Goal: Check status: Check status

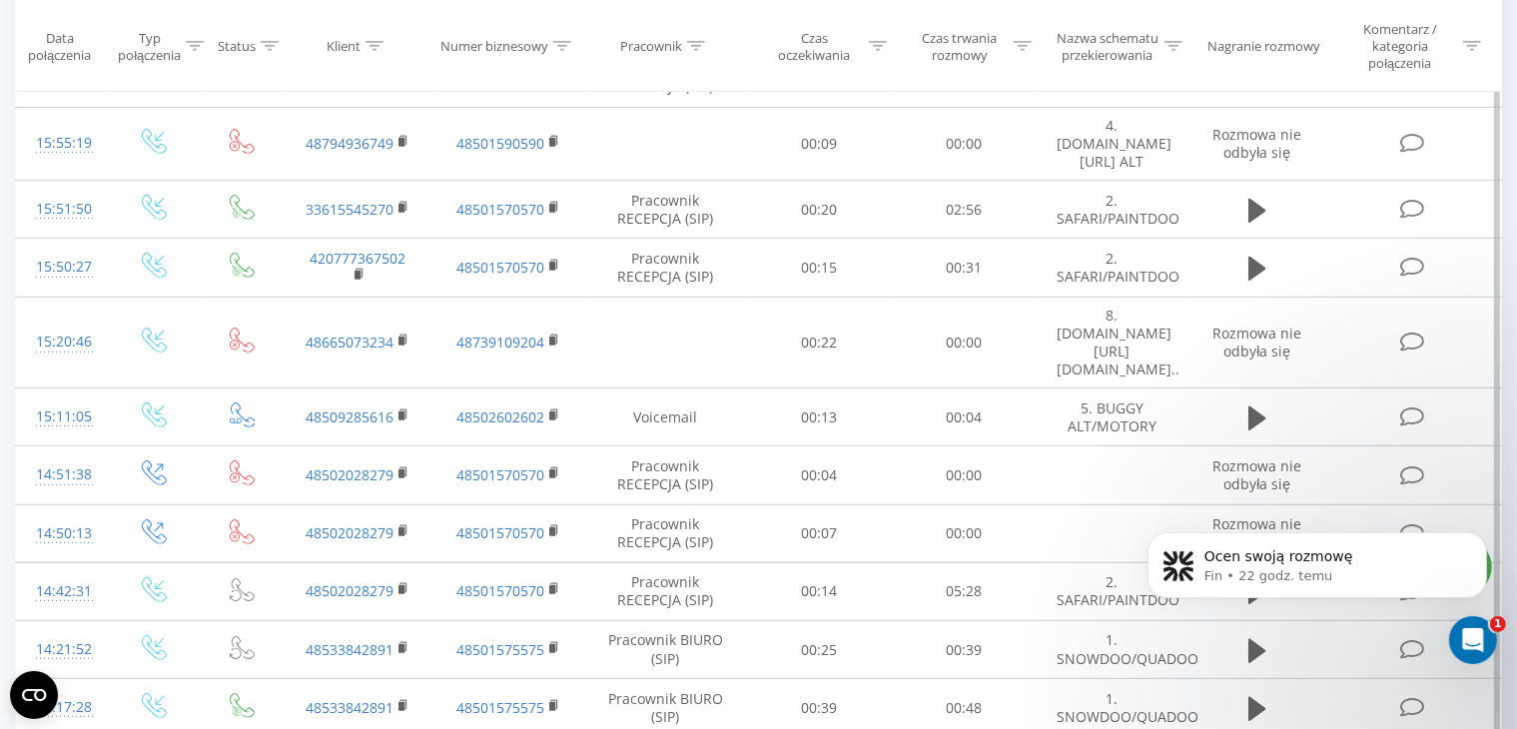
scroll to position [967, 0]
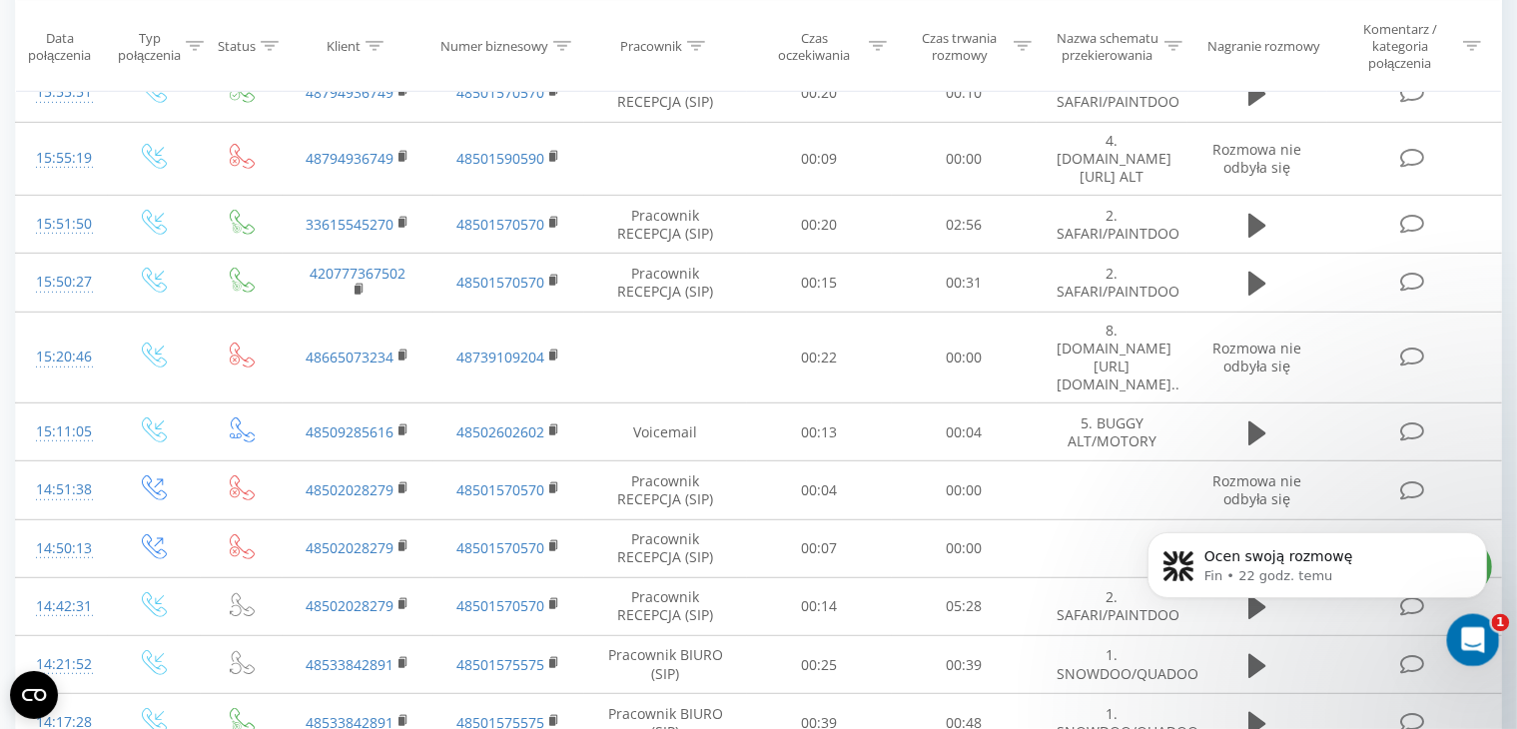
click at [1486, 642] on div "Otwórz komunikator Intercom" at bounding box center [1470, 637] width 66 height 66
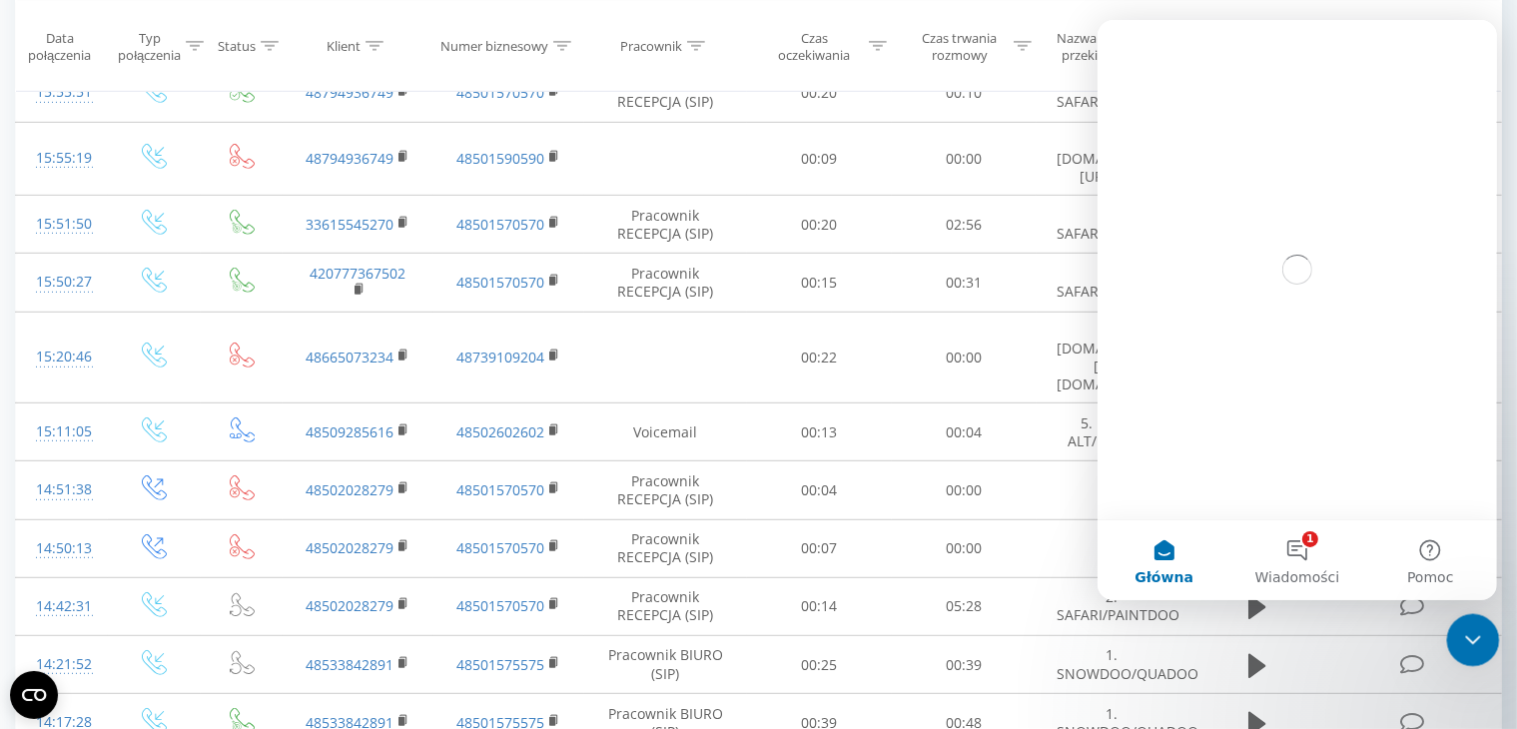
scroll to position [0, 0]
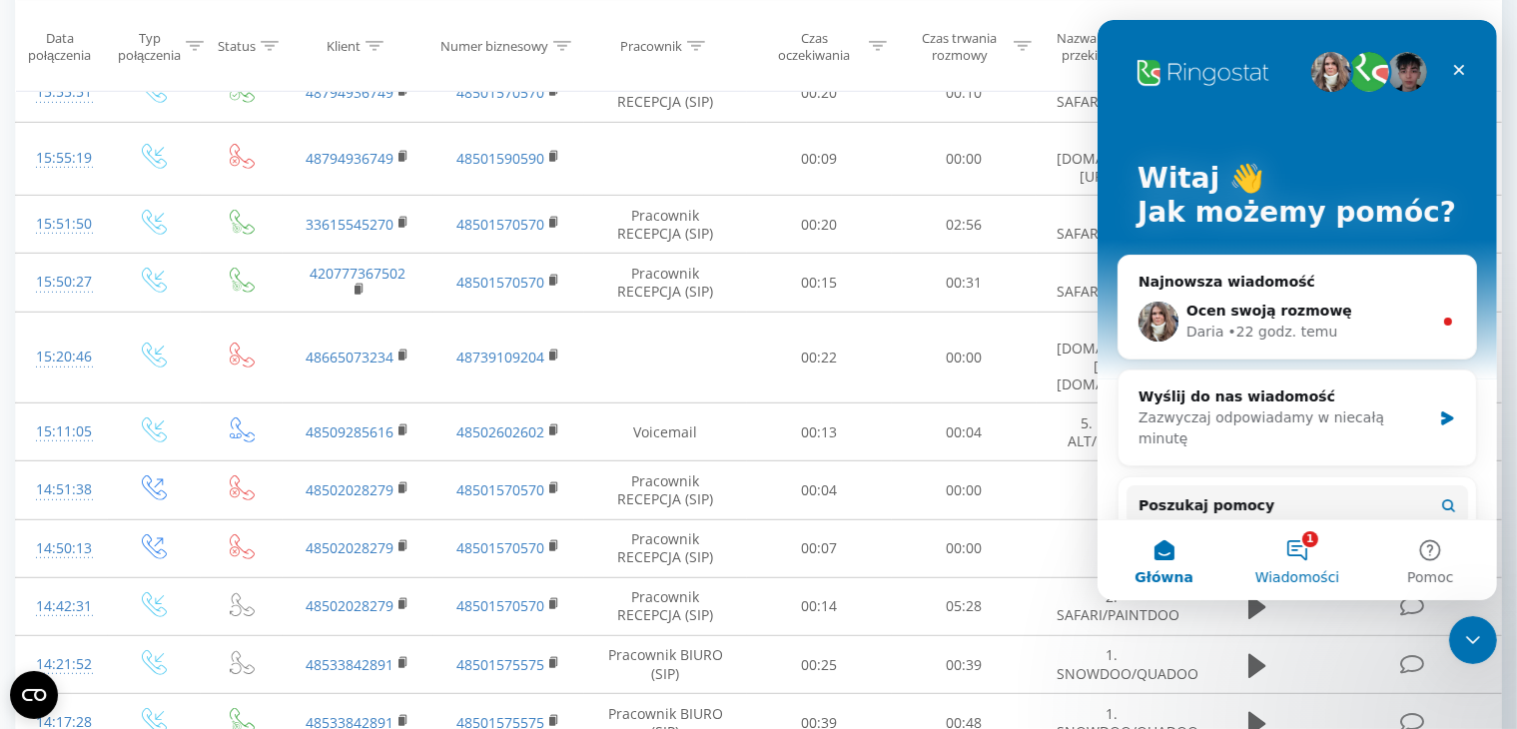
click at [1281, 560] on button "1 Wiadomości" at bounding box center [1296, 560] width 133 height 80
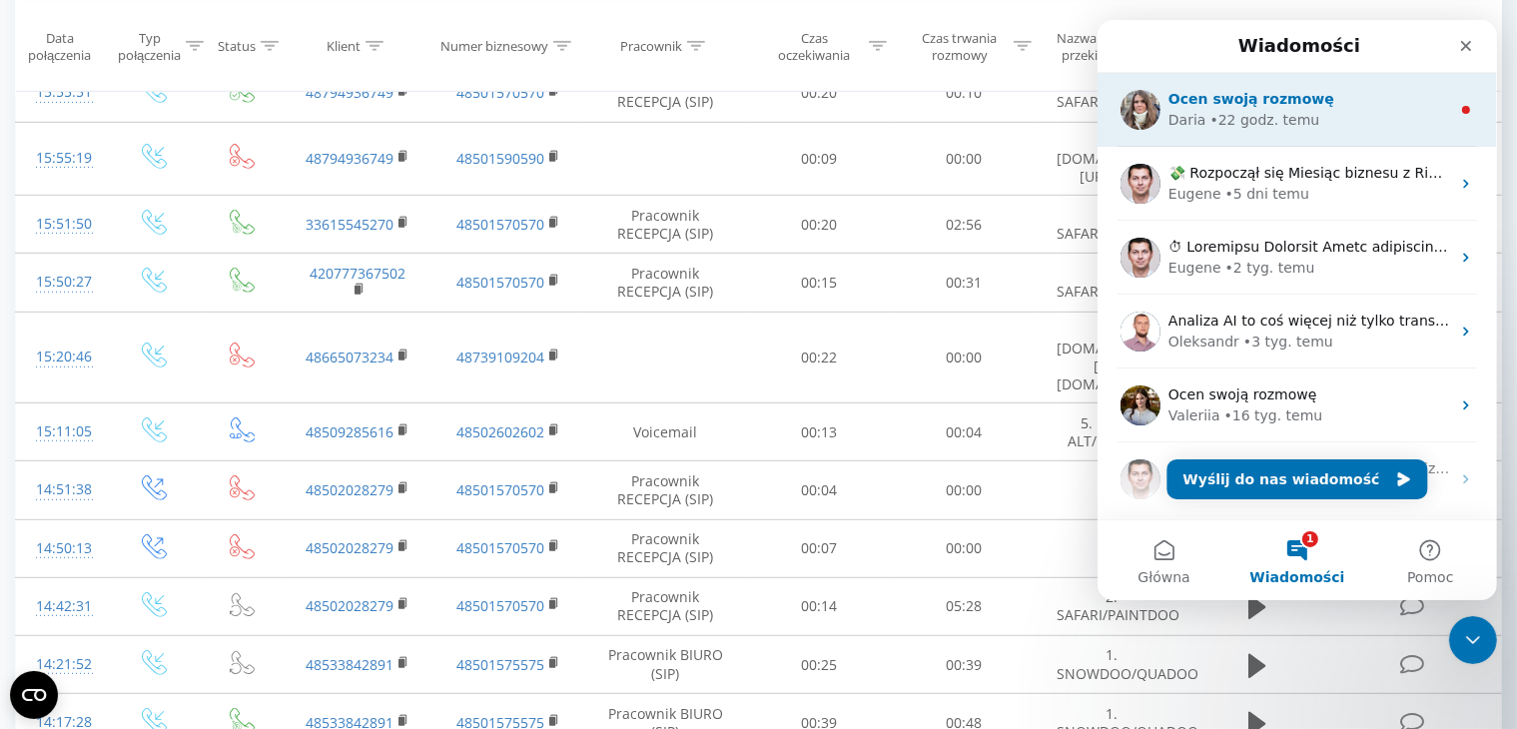
click at [1325, 112] on div "Daria • 22 godz. temu" at bounding box center [1309, 120] width 282 height 21
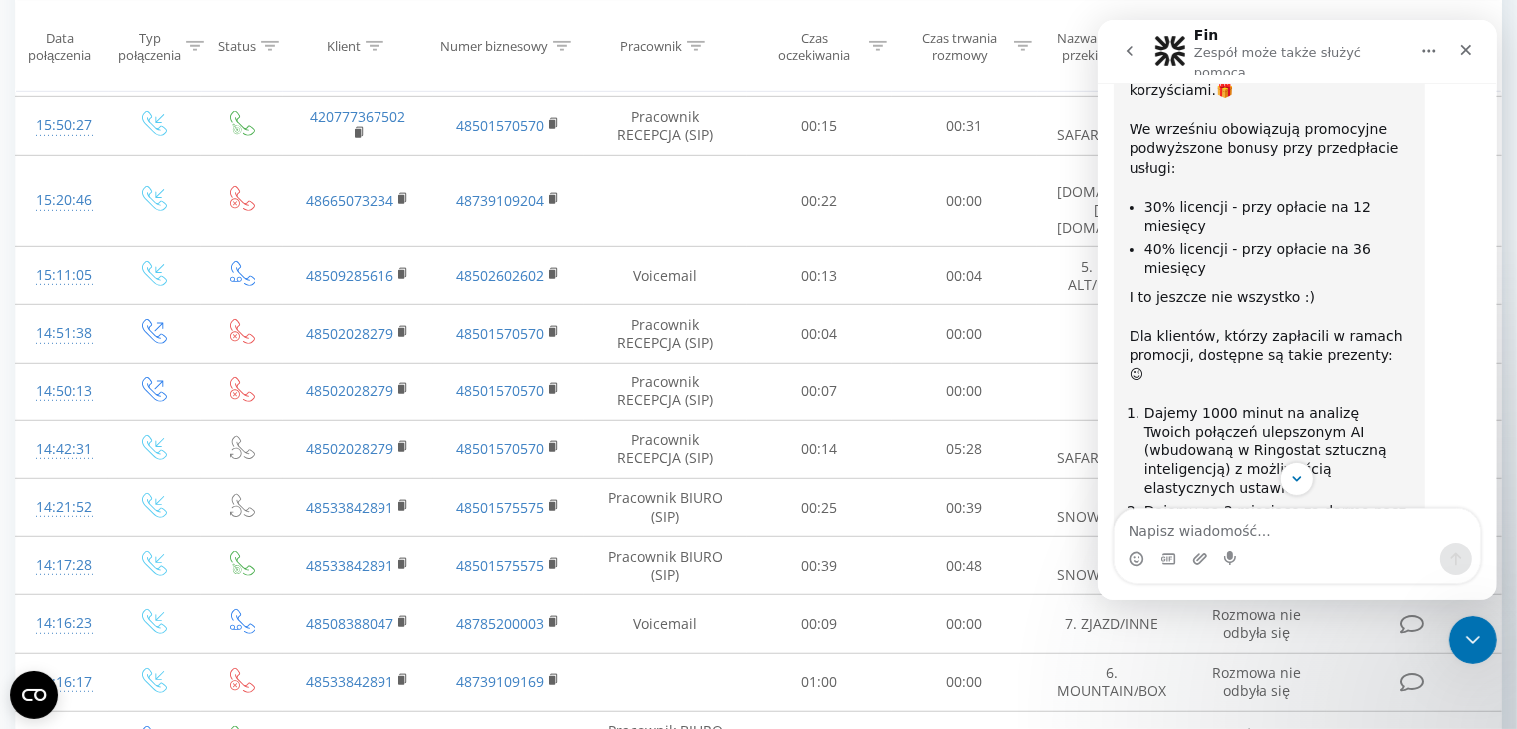
scroll to position [4367, 0]
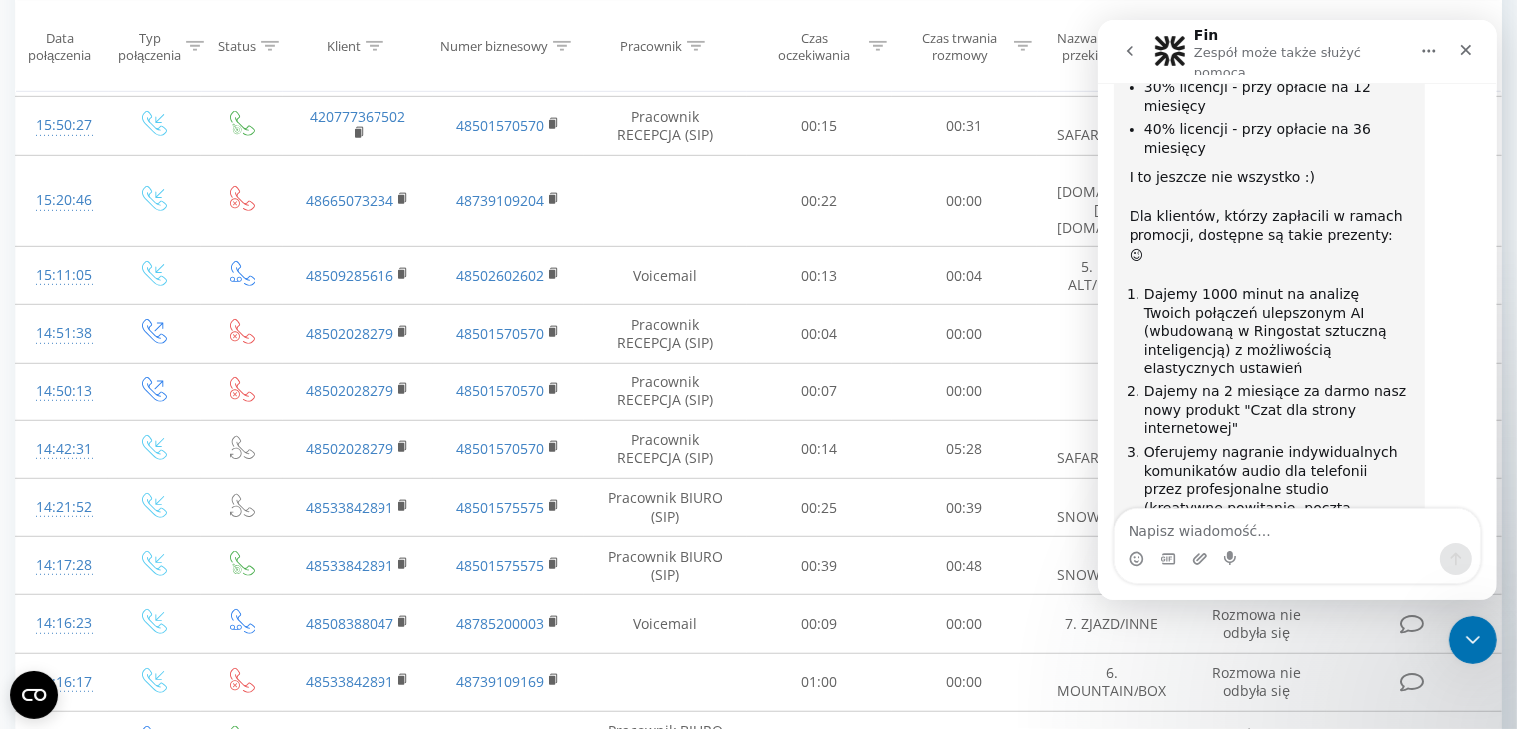
click at [1130, 46] on icon "go back" at bounding box center [1129, 51] width 6 height 10
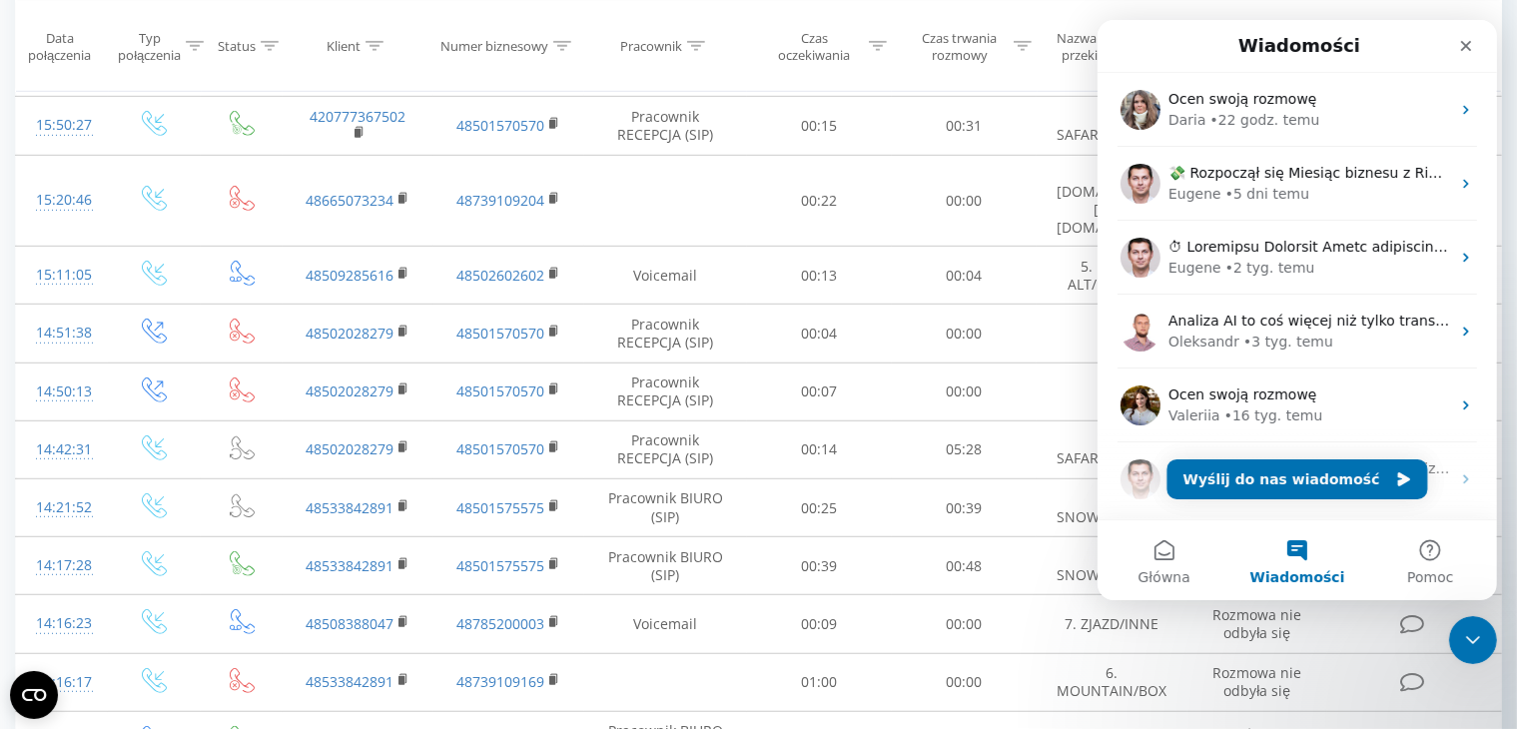
scroll to position [0, 0]
click at [1466, 47] on icon "Zamknij" at bounding box center [1465, 46] width 11 height 11
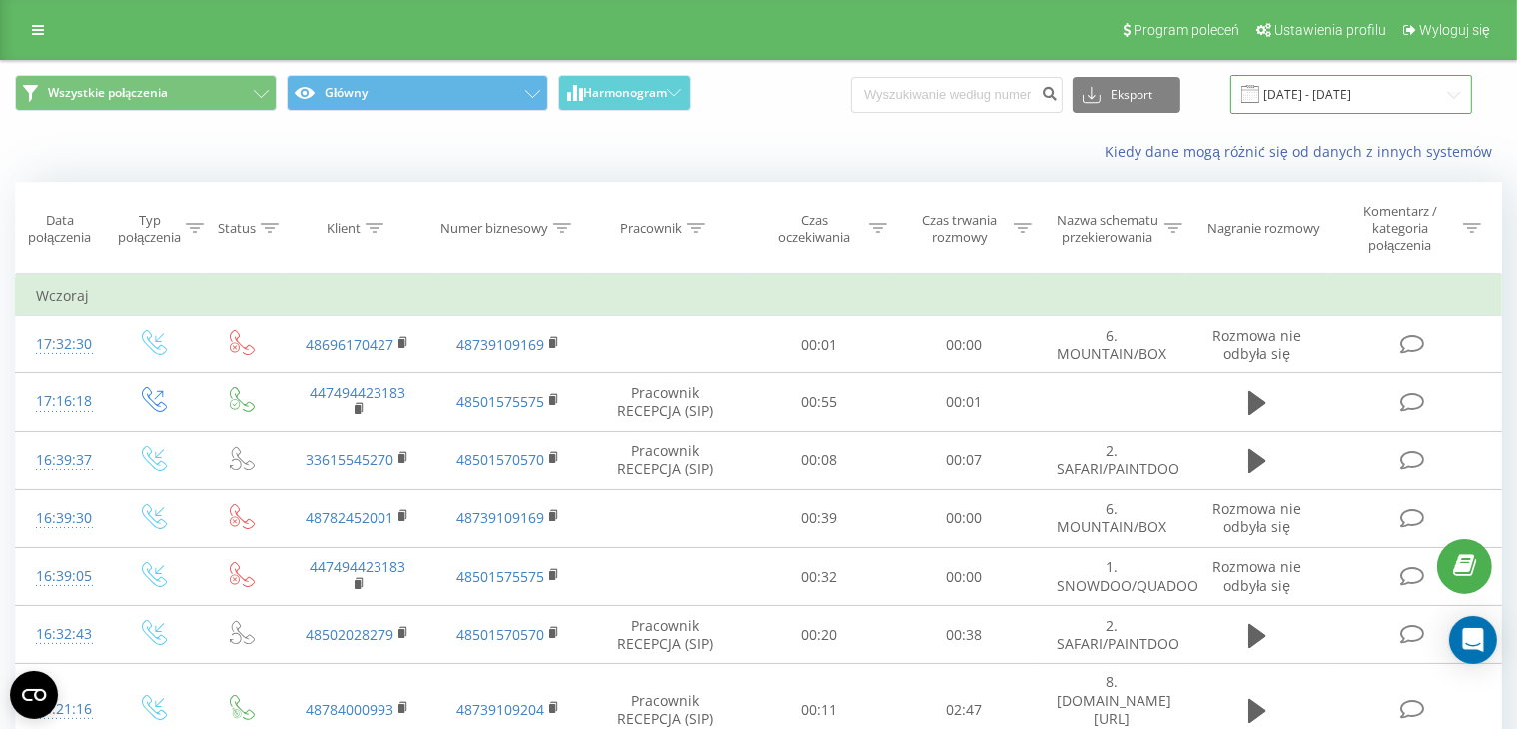
click at [1370, 92] on input "[DATE] - [DATE]" at bounding box center [1352, 94] width 242 height 39
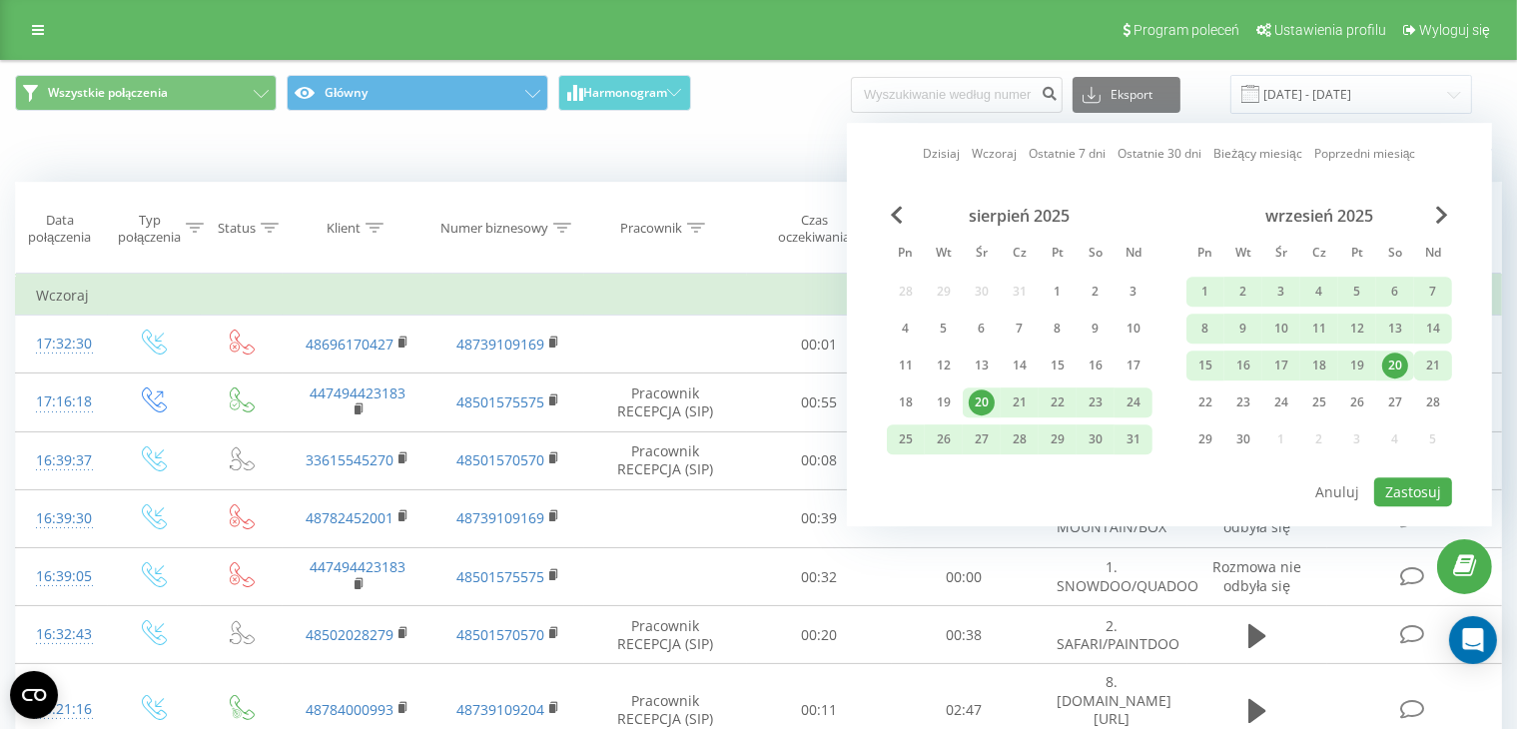
click at [1436, 357] on div "21" at bounding box center [1433, 366] width 26 height 26
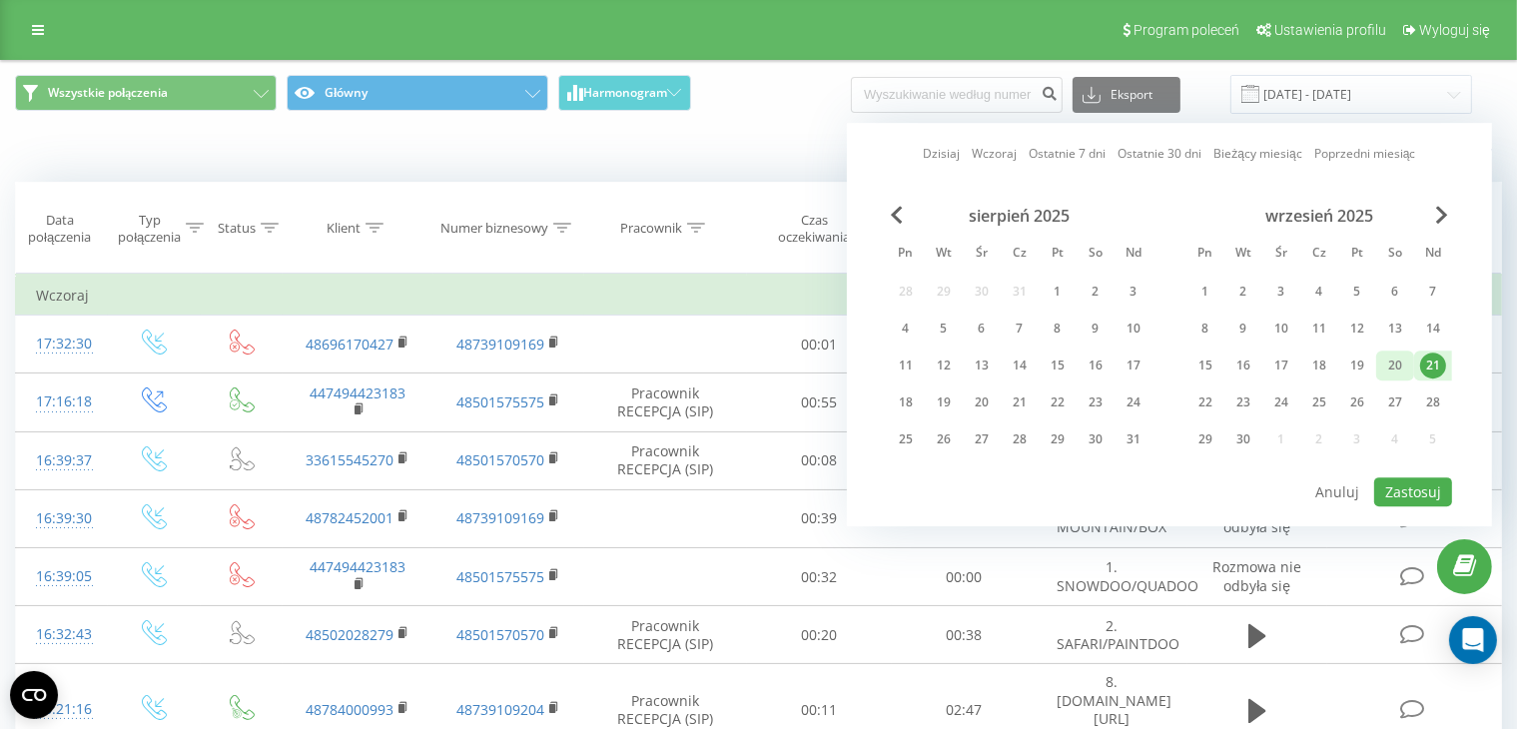
click at [1402, 361] on div "20" at bounding box center [1395, 366] width 26 height 26
click at [1426, 477] on button "Zastosuj" at bounding box center [1413, 491] width 78 height 29
type input "20.09.2025 - 21.09.2025"
